Goal: Check status: Check status

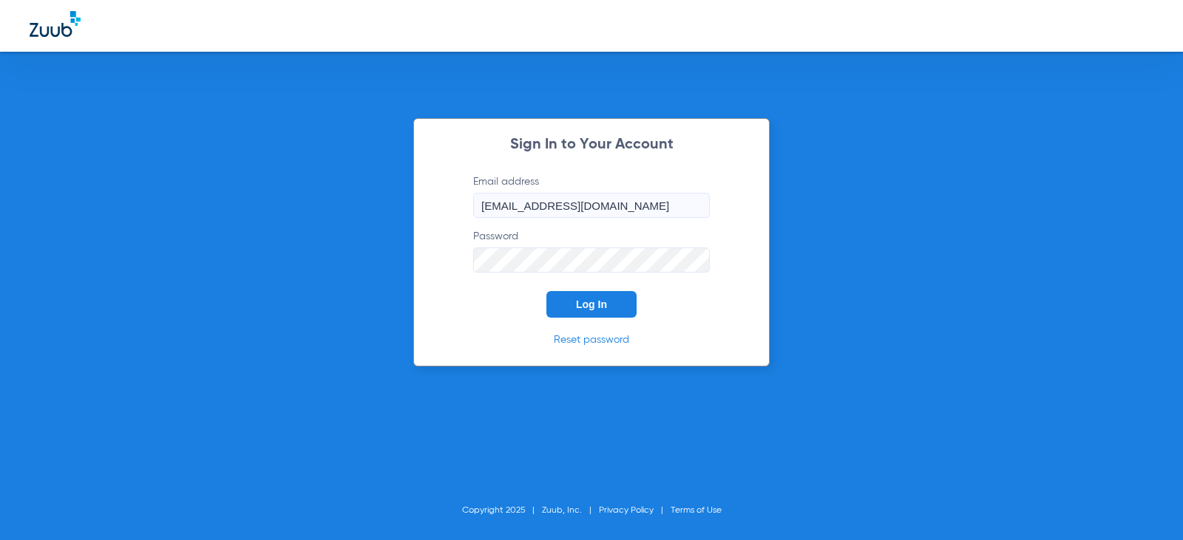
click at [594, 306] on span "Log In" at bounding box center [591, 305] width 31 height 12
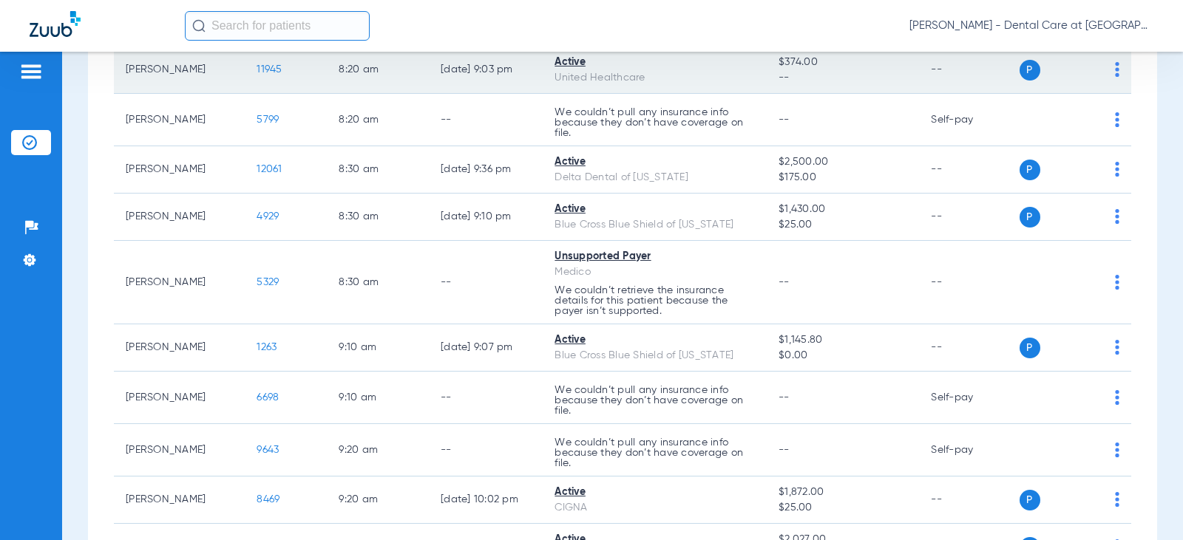
scroll to position [591, 0]
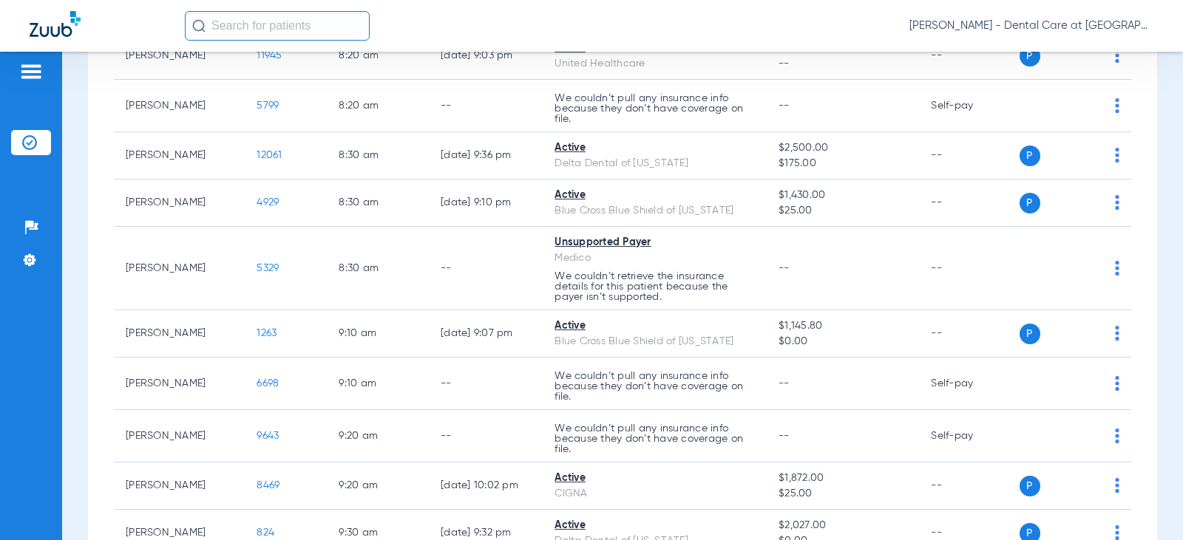
click at [241, 28] on input "text" at bounding box center [277, 26] width 185 height 30
type input "f"
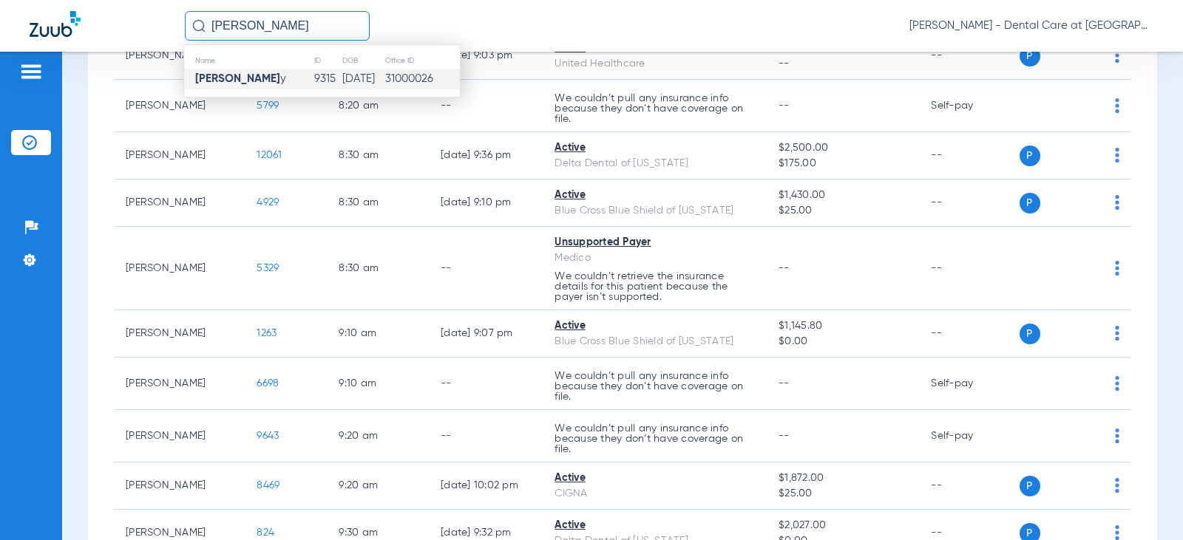
type input "[PERSON_NAME]"
click at [355, 85] on td "[DATE]" at bounding box center [362, 79] width 43 height 21
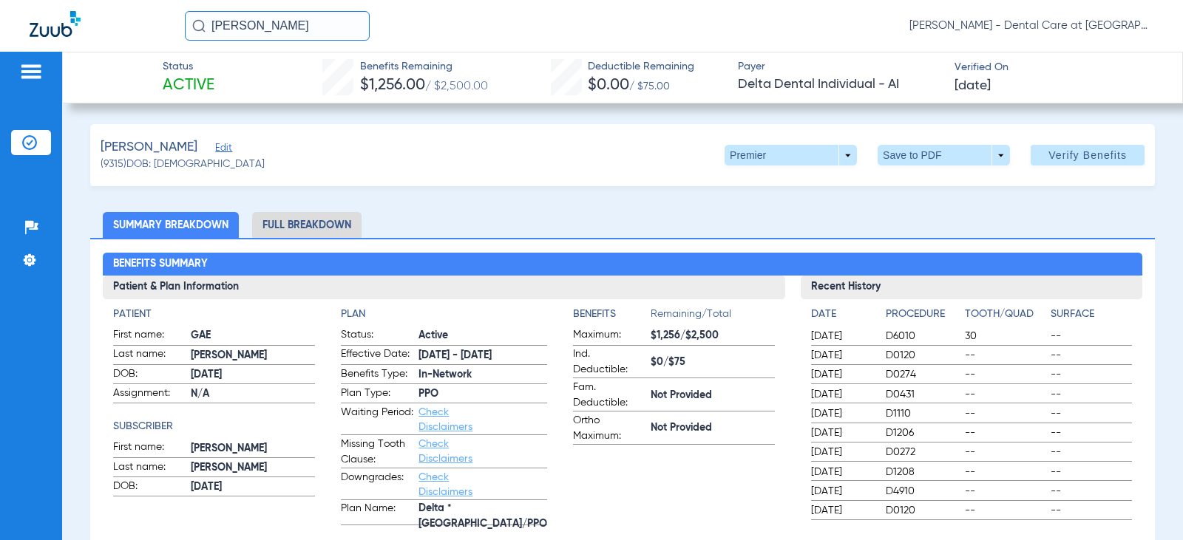
click at [313, 217] on li "Full Breakdown" at bounding box center [306, 225] width 109 height 26
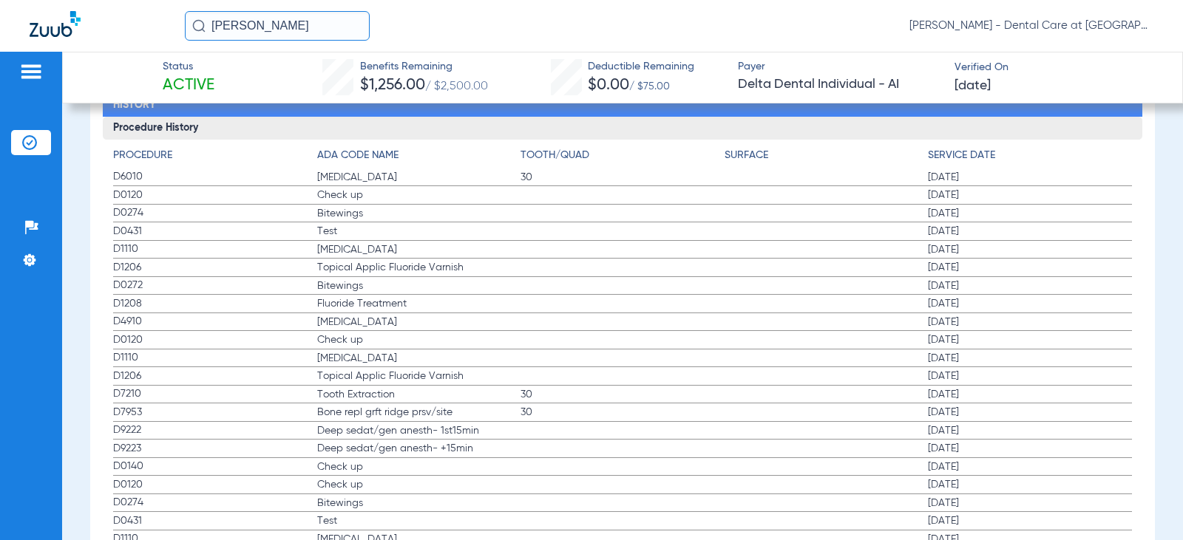
scroll to position [2080, 0]
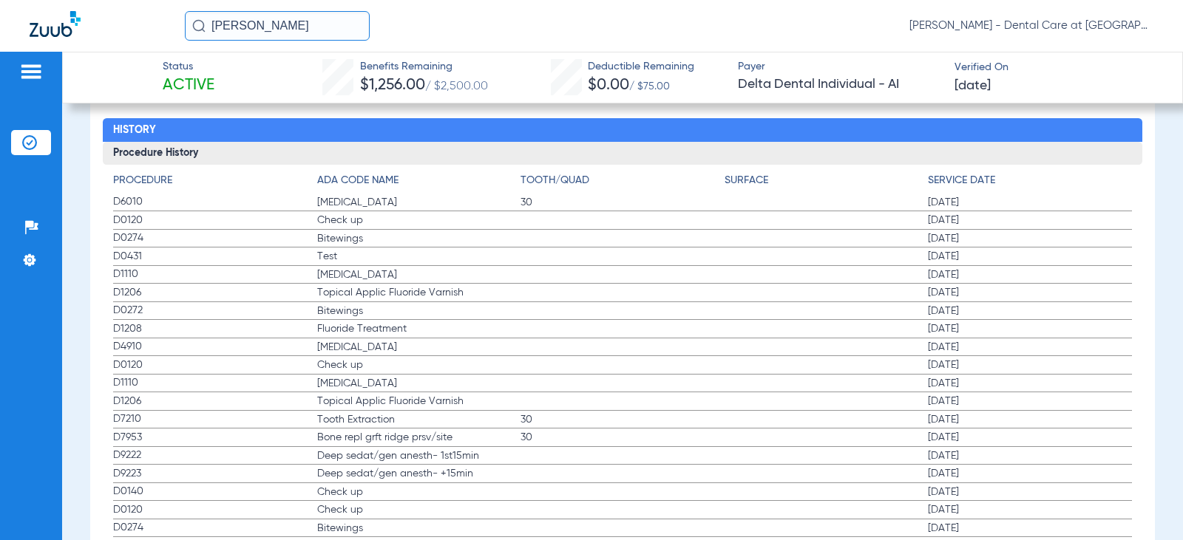
click at [423, 203] on span "[MEDICAL_DATA]" at bounding box center [418, 202] width 203 height 15
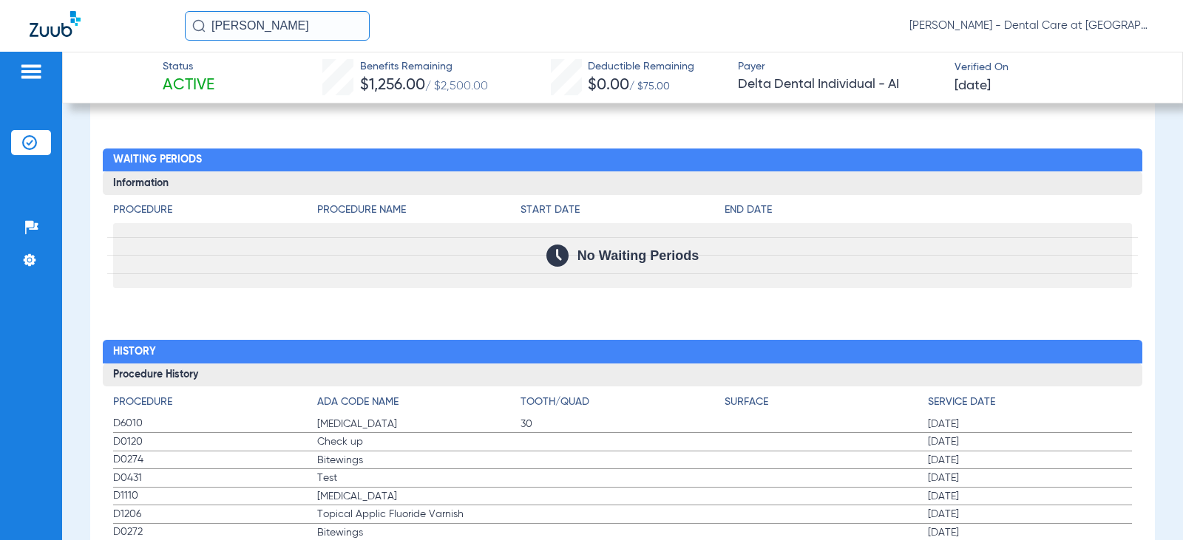
scroll to position [1932, 0]
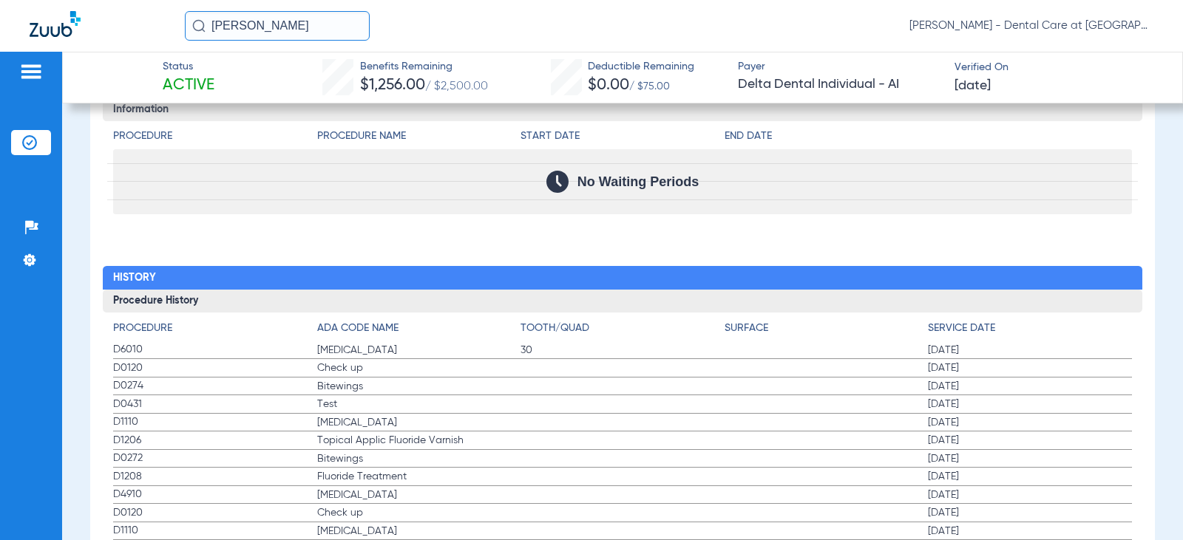
click at [471, 358] on span "[MEDICAL_DATA]" at bounding box center [418, 350] width 203 height 15
click at [977, 347] on span "[DATE]" at bounding box center [1029, 350] width 203 height 15
